Goal: Information Seeking & Learning: Learn about a topic

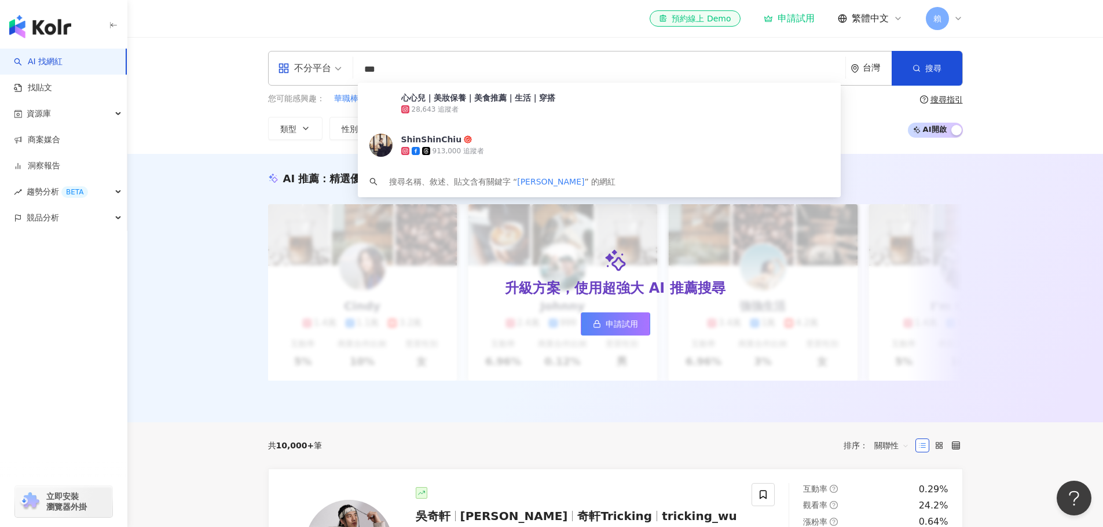
type input "**"
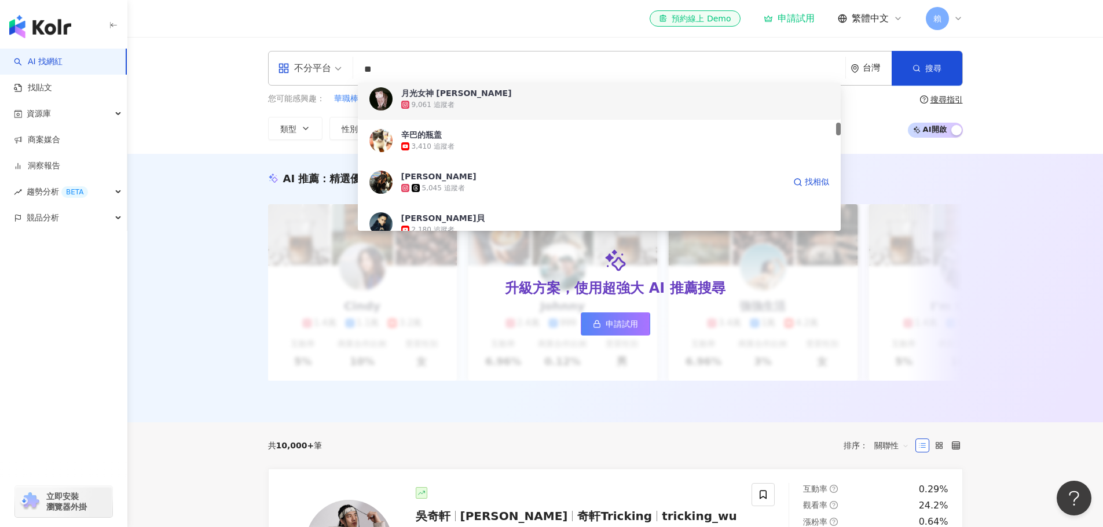
scroll to position [579, 0]
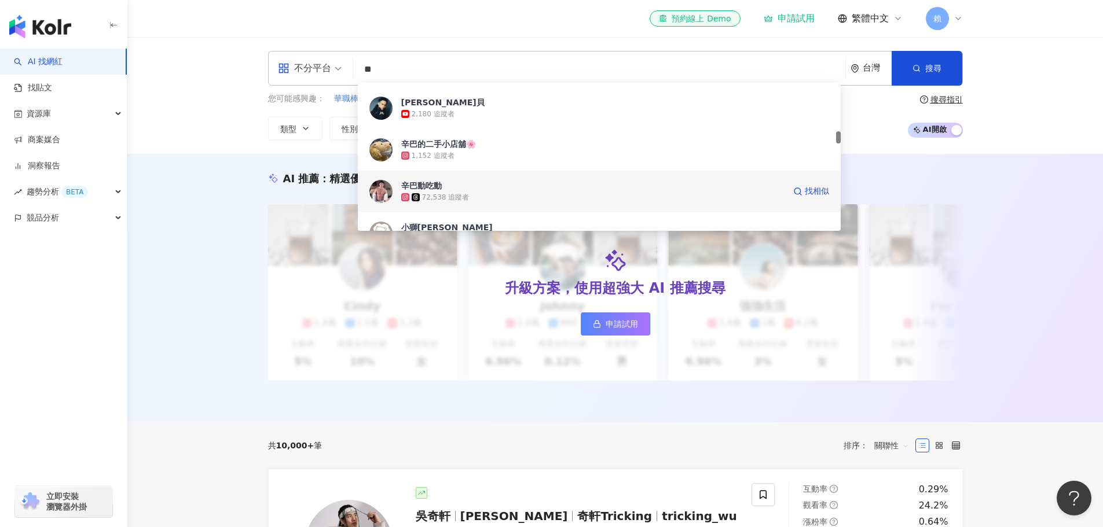
click at [454, 189] on span "辛巴動吃動" at bounding box center [592, 186] width 383 height 12
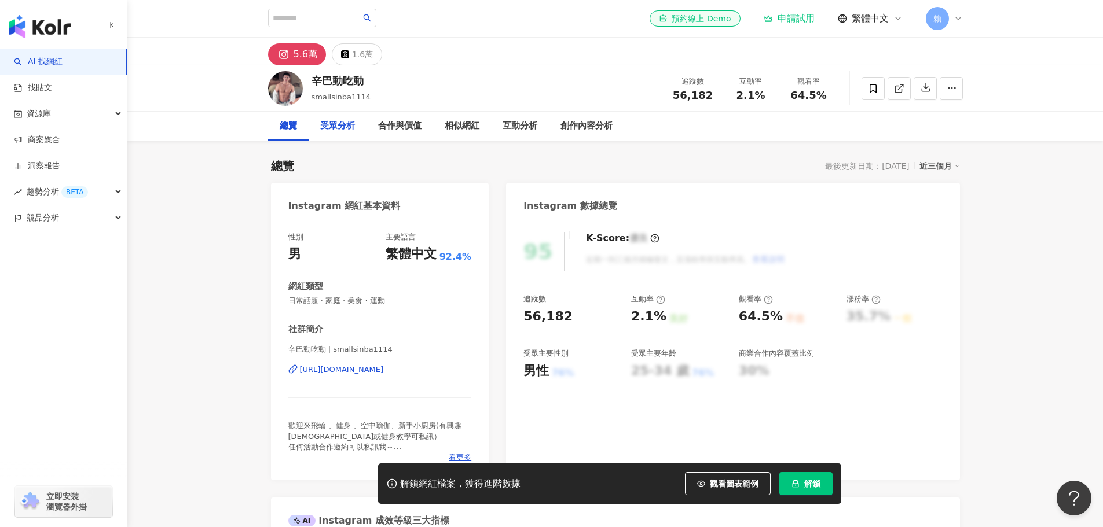
click at [342, 132] on div "受眾分析" at bounding box center [337, 126] width 35 height 14
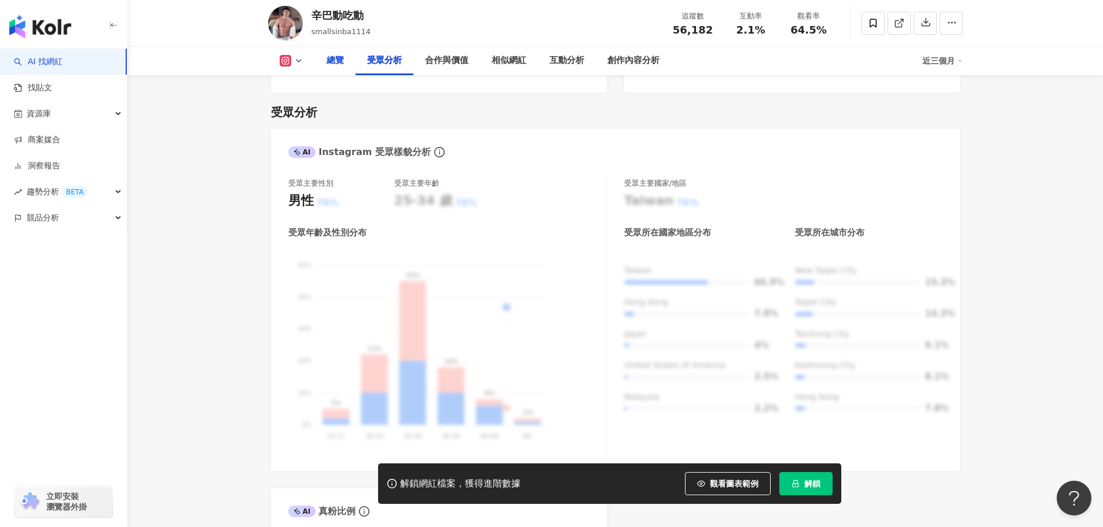
drag, startPoint x: 349, startPoint y: 74, endPoint x: 344, endPoint y: 69, distance: 7.0
click at [349, 74] on div "總覽" at bounding box center [335, 60] width 41 height 29
